Goal: Task Accomplishment & Management: Manage account settings

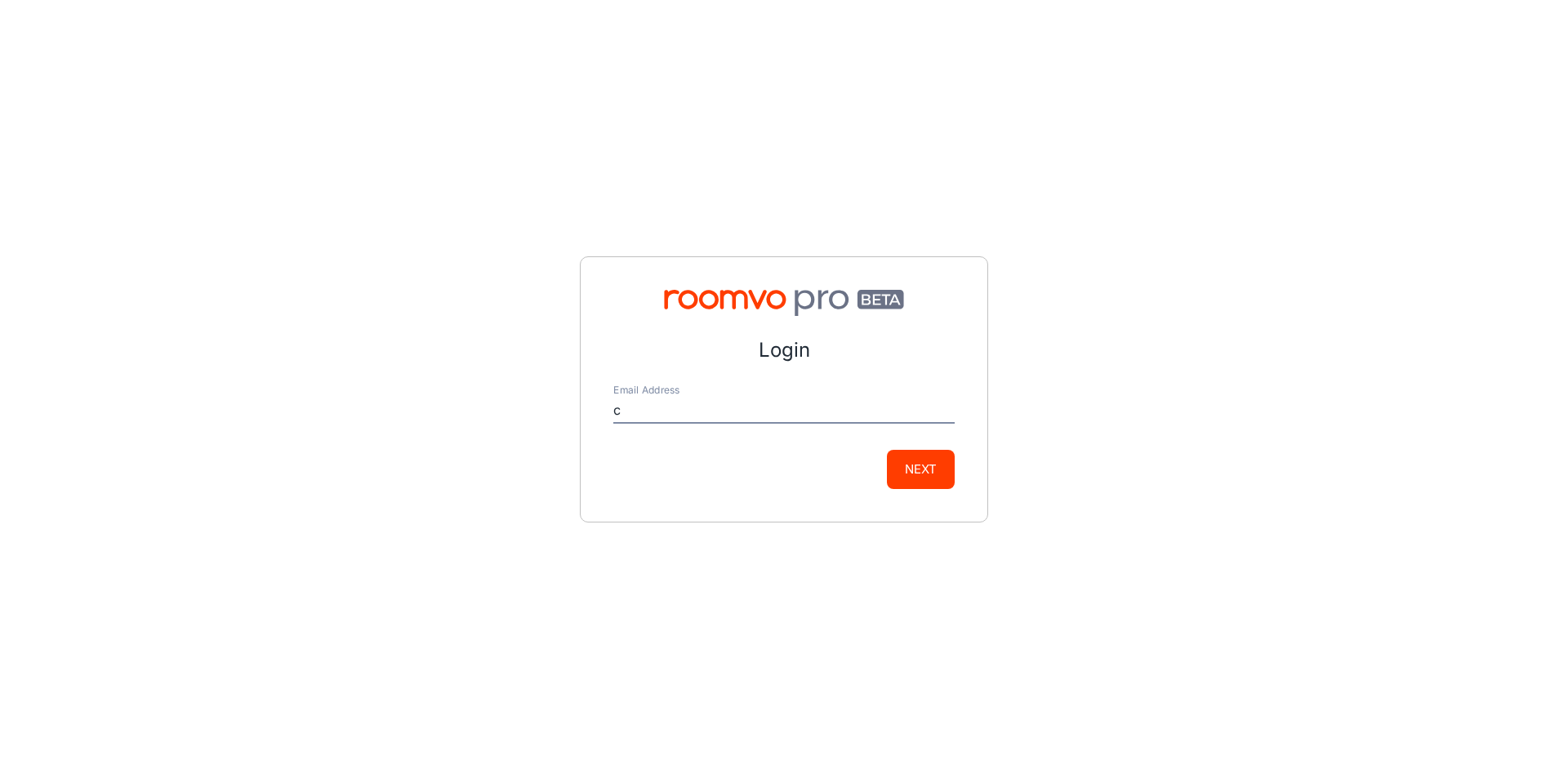
type input "[EMAIL_ADDRESS][DOMAIN_NAME]"
click at [940, 479] on button "Next" at bounding box center [921, 469] width 68 height 39
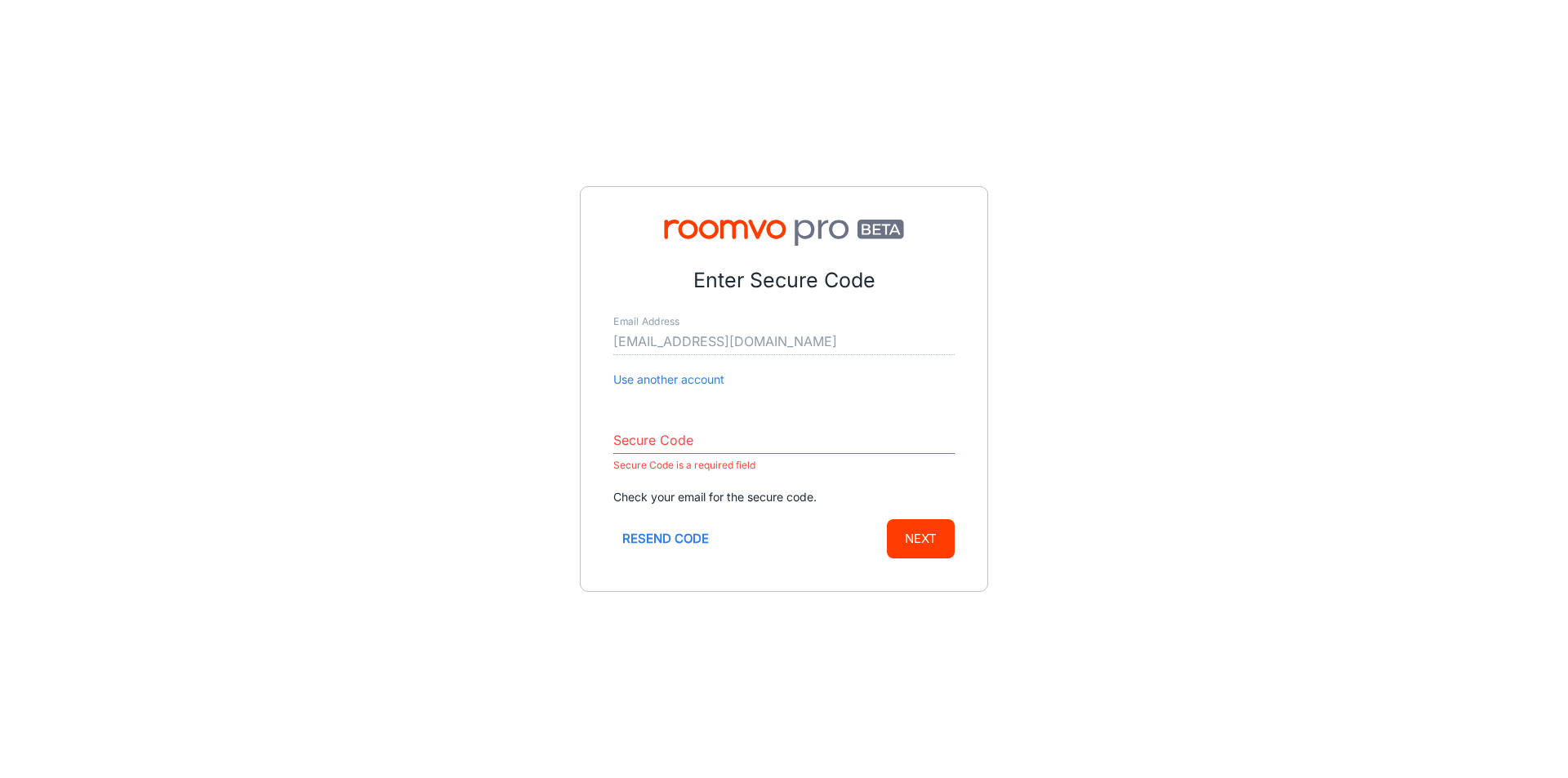
click at [129, 325] on div "Enter Secure Code Email Address [EMAIL_ADDRESS][DOMAIN_NAME] Use another accoun…" at bounding box center [784, 389] width 1568 height 778
drag, startPoint x: 659, startPoint y: 427, endPoint x: 662, endPoint y: 438, distance: 11.4
click at [660, 430] on div "Secure Code Secure Code is a required field" at bounding box center [784, 445] width 341 height 61
click at [662, 438] on input "Secure Code" at bounding box center [784, 442] width 341 height 27
paste input "974218"
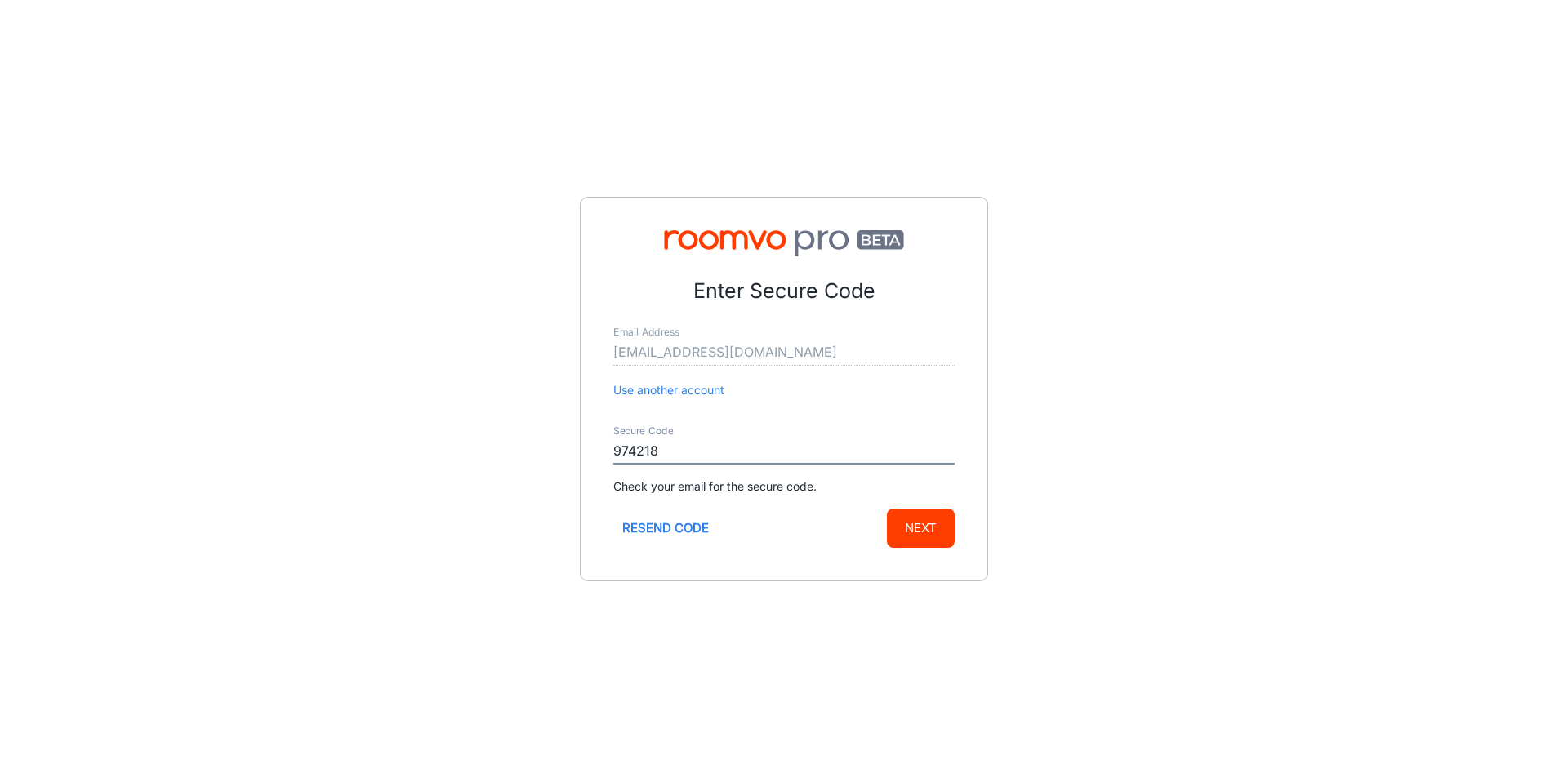
type input "974218"
click at [931, 530] on button "Next" at bounding box center [921, 528] width 68 height 39
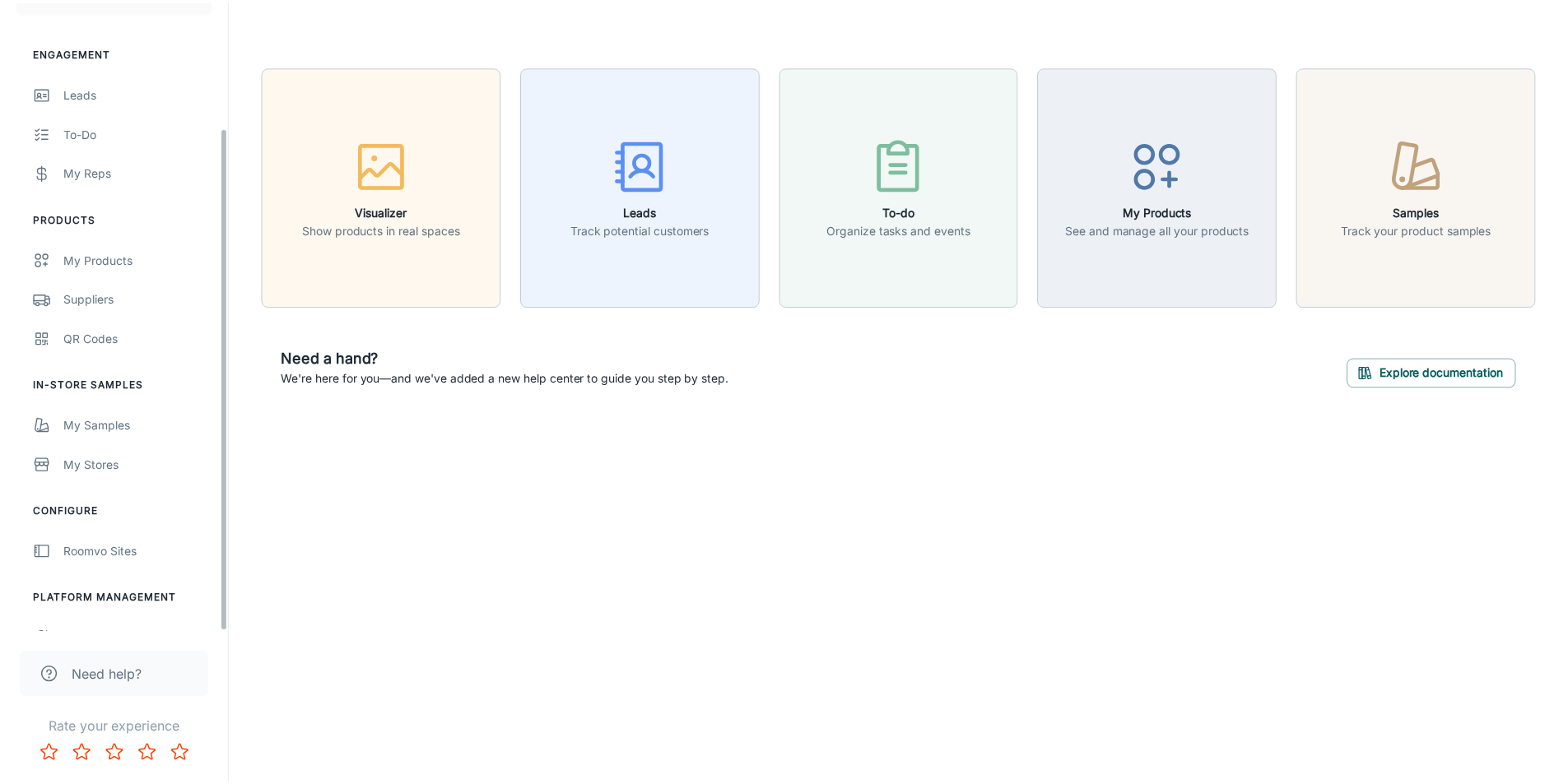
scroll to position [158, 0]
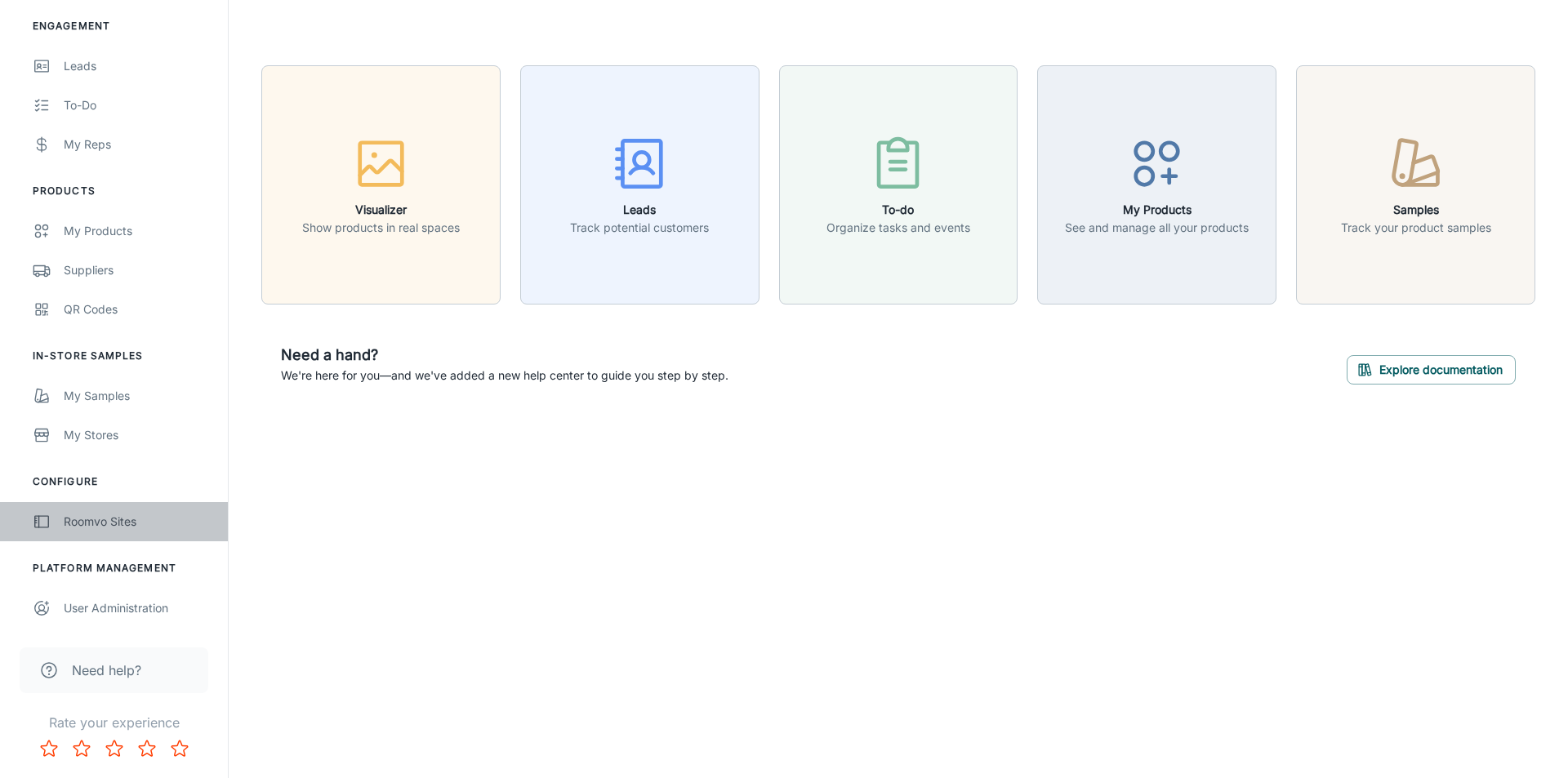
click at [95, 519] on div "Roomvo Sites" at bounding box center [137, 521] width 148 height 18
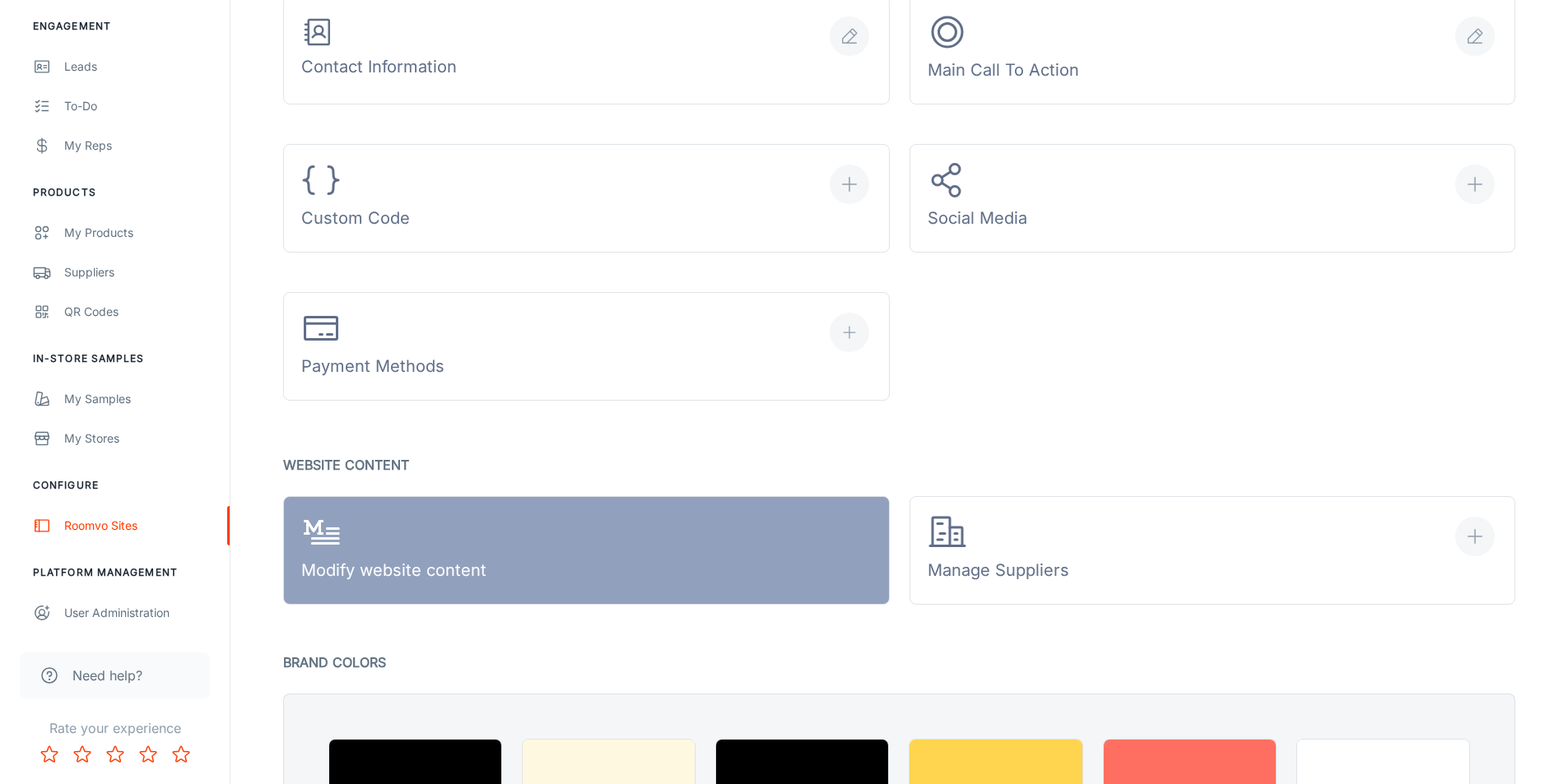
scroll to position [741, 0]
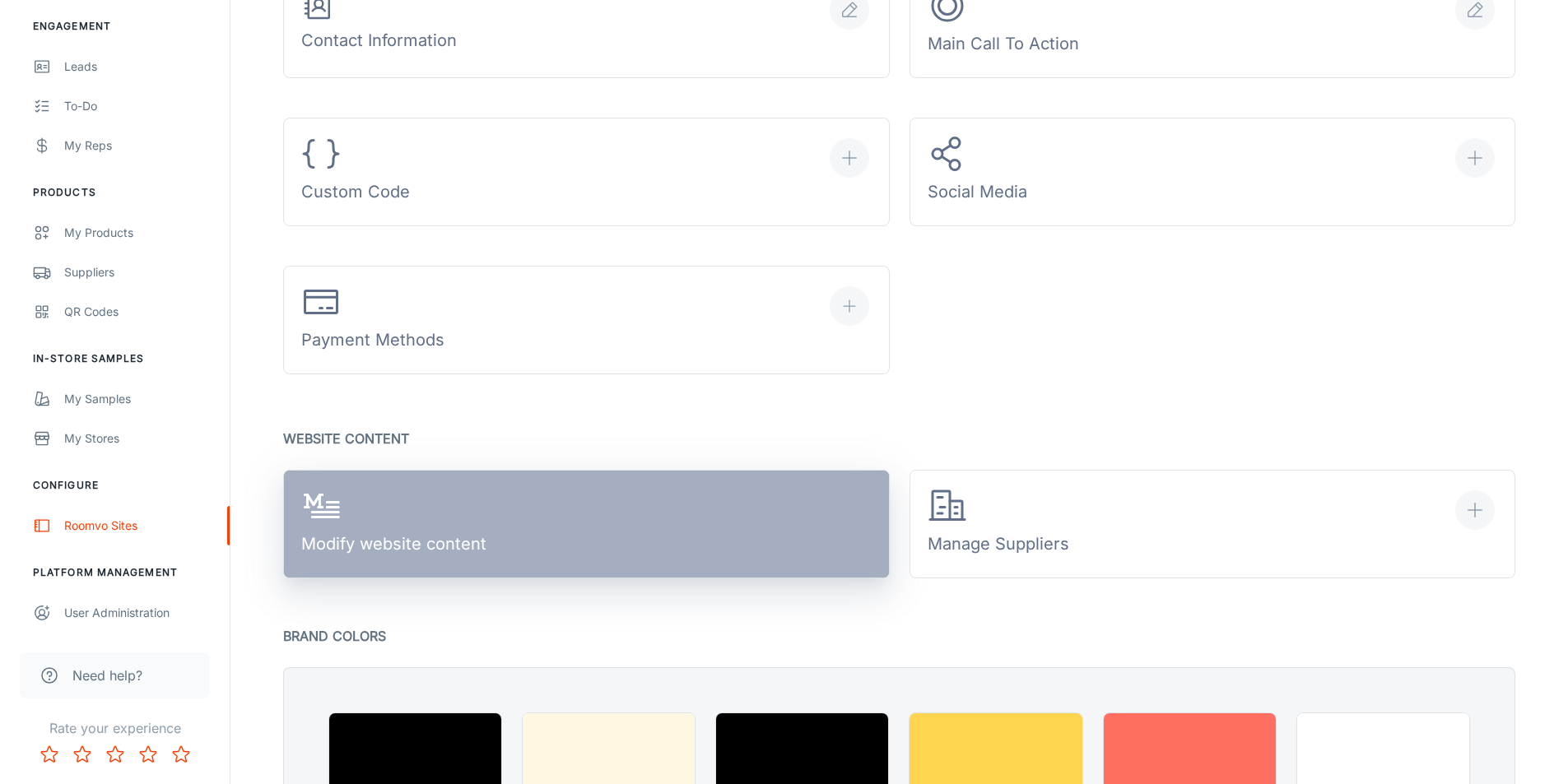
click at [670, 495] on link "Modify website content" at bounding box center [586, 524] width 606 height 109
